Goal: Find specific page/section: Find specific page/section

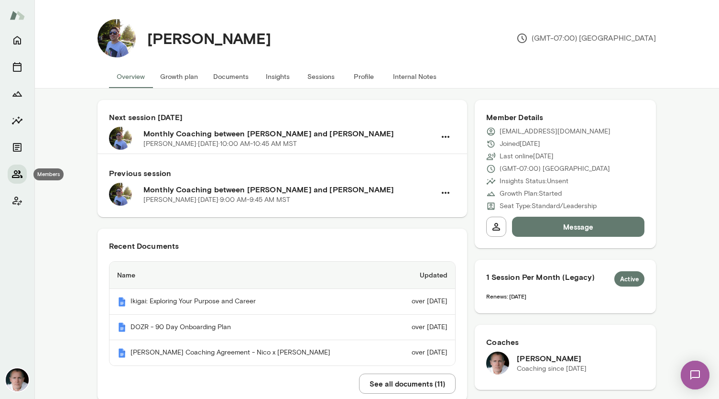
click at [18, 170] on icon "Members" at bounding box center [16, 173] width 11 height 11
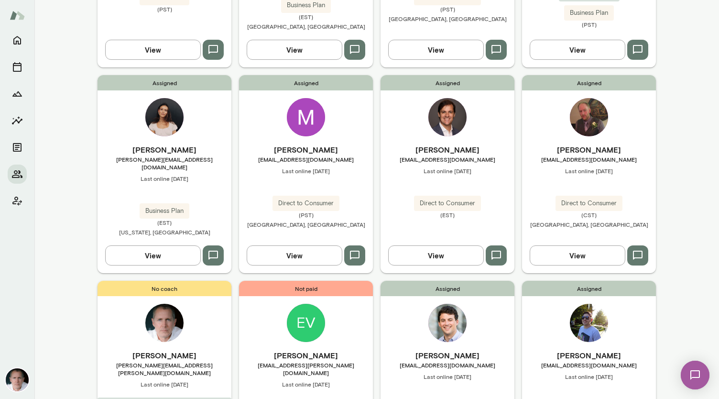
scroll to position [654, 0]
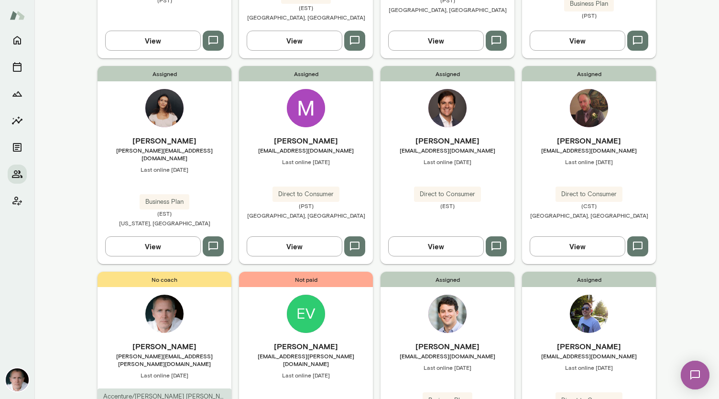
click at [297, 294] on img at bounding box center [306, 313] width 38 height 38
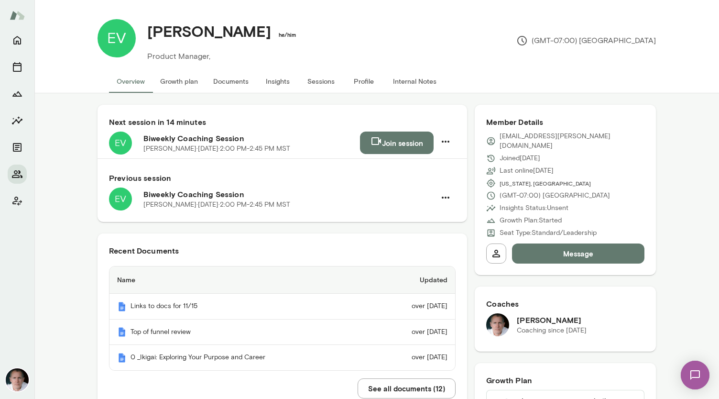
scroll to position [54, 0]
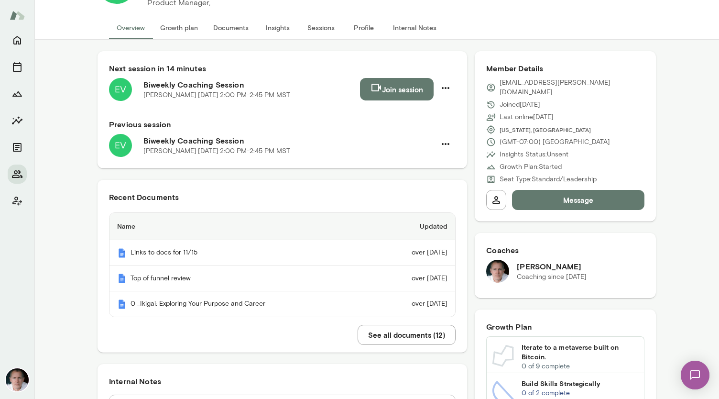
click at [421, 328] on button "See all documents ( 12 )" at bounding box center [407, 335] width 98 height 20
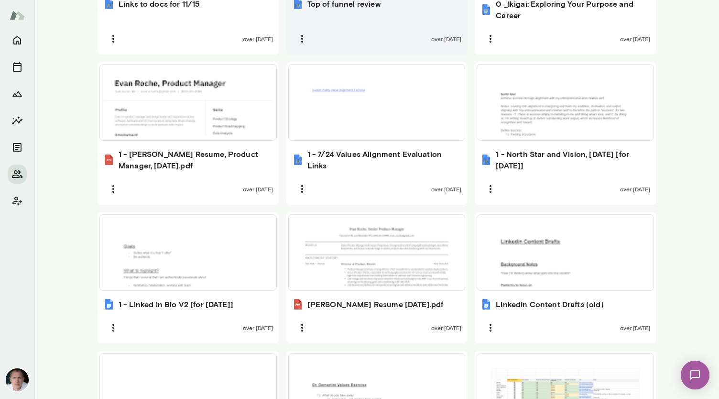
scroll to position [612, 0]
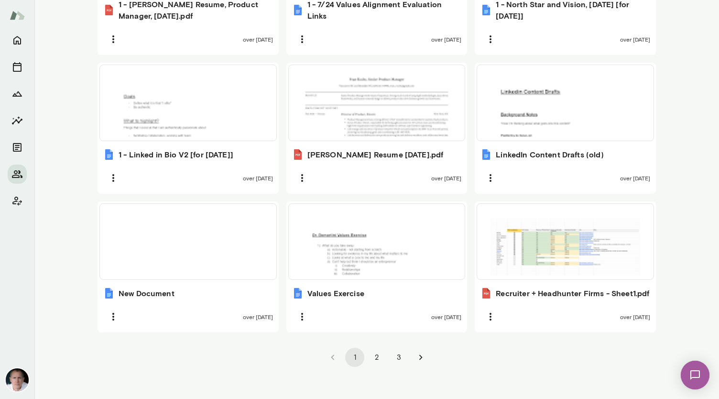
click at [395, 348] on button "3" at bounding box center [398, 357] width 19 height 19
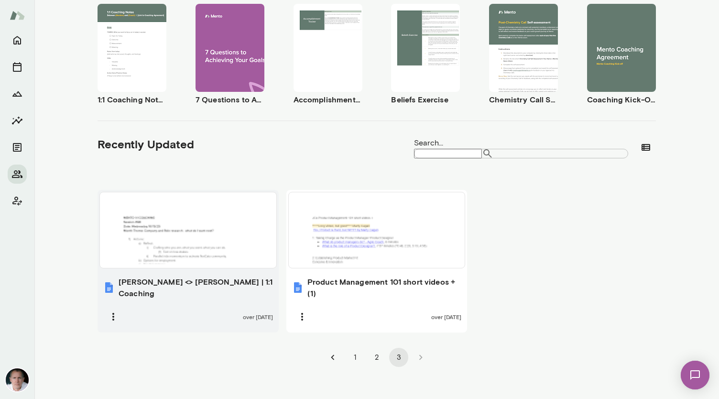
click at [158, 237] on div at bounding box center [188, 230] width 169 height 68
